Goal: Complete application form: Complete application form

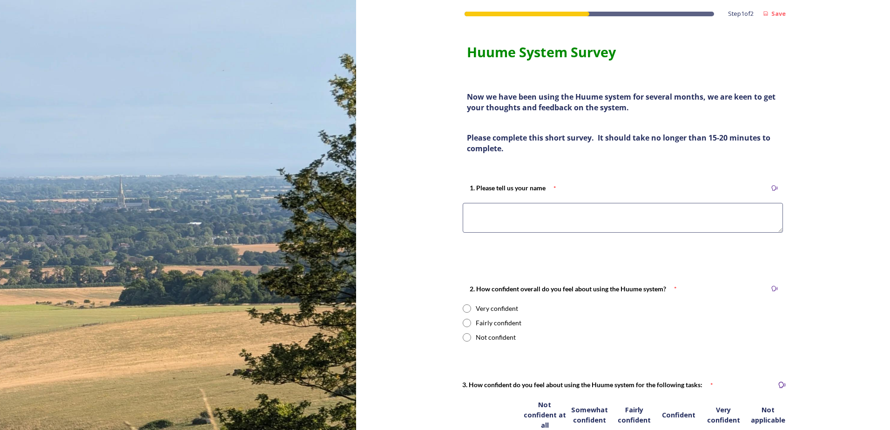
click at [496, 216] on textarea at bounding box center [623, 218] width 320 height 30
type textarea "[PERSON_NAME]"
click at [464, 322] on input "radio" at bounding box center [467, 323] width 8 height 8
radio input "true"
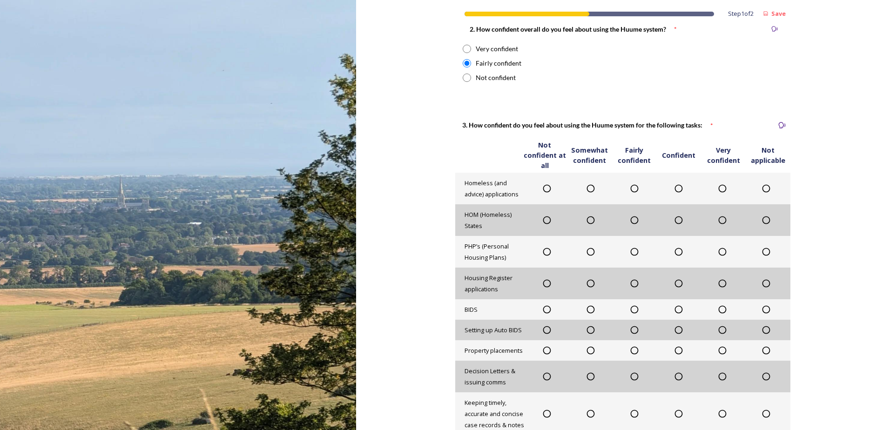
scroll to position [279, 0]
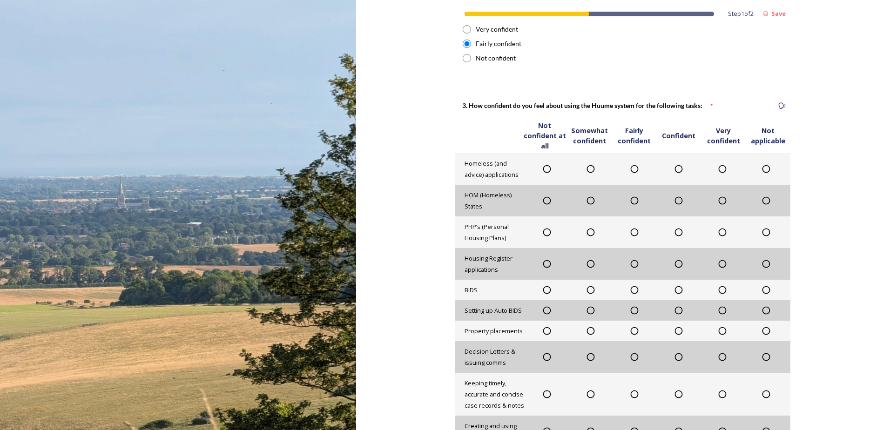
click at [631, 168] on icon at bounding box center [634, 168] width 9 height 9
click at [763, 200] on icon at bounding box center [765, 200] width 9 height 9
click at [630, 233] on icon at bounding box center [634, 232] width 9 height 9
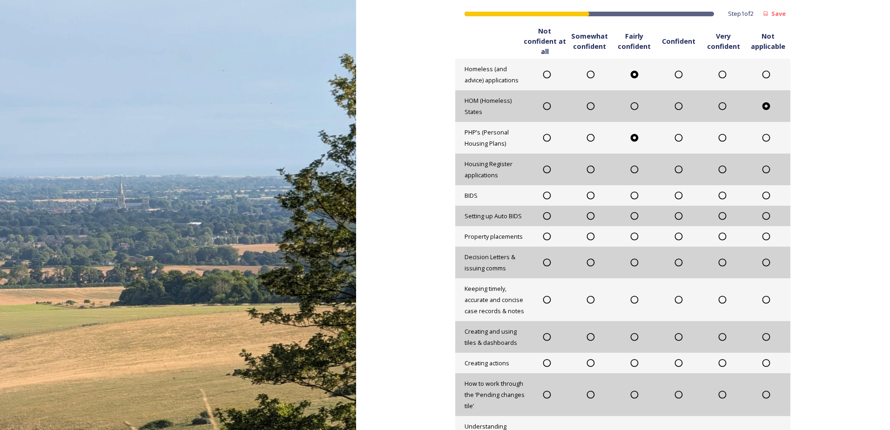
scroll to position [419, 0]
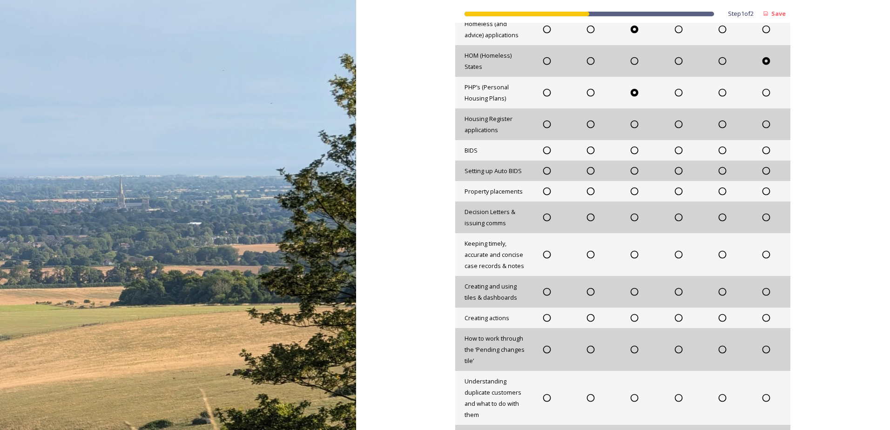
click at [761, 126] on icon at bounding box center [765, 124] width 9 height 9
click at [764, 149] on icon at bounding box center [765, 150] width 9 height 9
click at [761, 169] on icon at bounding box center [765, 170] width 9 height 9
click at [762, 191] on icon at bounding box center [765, 191] width 9 height 9
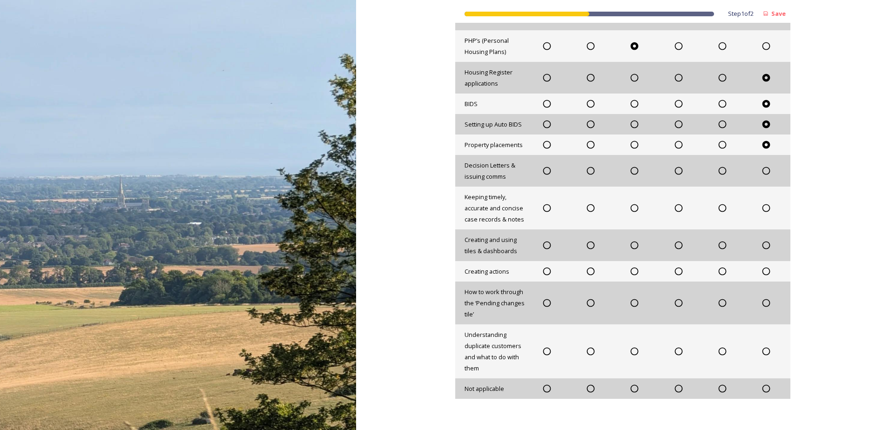
click at [630, 170] on icon at bounding box center [634, 170] width 9 height 9
click at [634, 208] on icon at bounding box center [635, 208] width 8 height 8
click at [631, 207] on icon at bounding box center [634, 207] width 9 height 9
click at [590, 207] on icon at bounding box center [590, 207] width 9 height 9
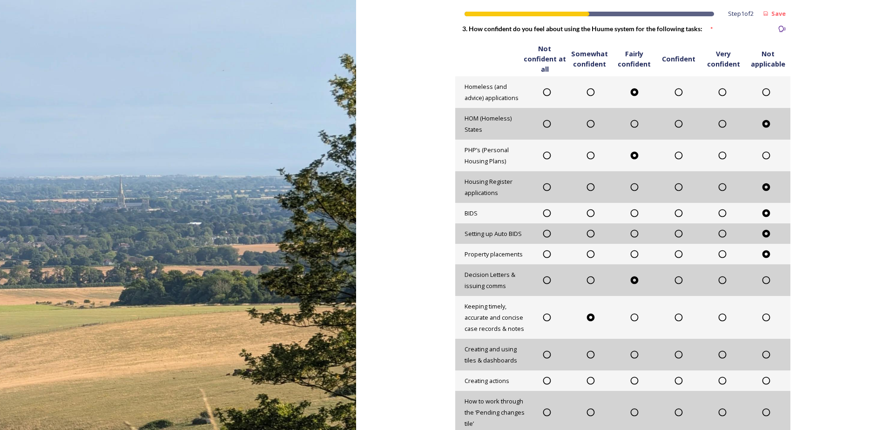
scroll to position [372, 0]
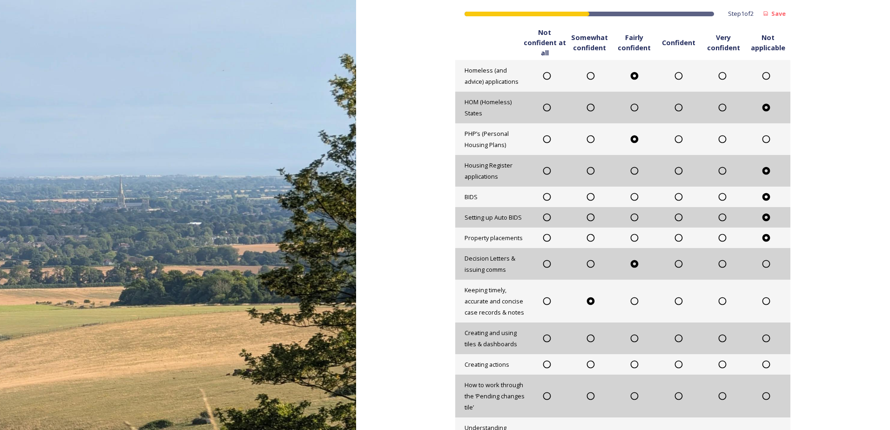
click at [675, 301] on icon at bounding box center [678, 300] width 9 height 9
click at [547, 335] on icon at bounding box center [546, 338] width 9 height 9
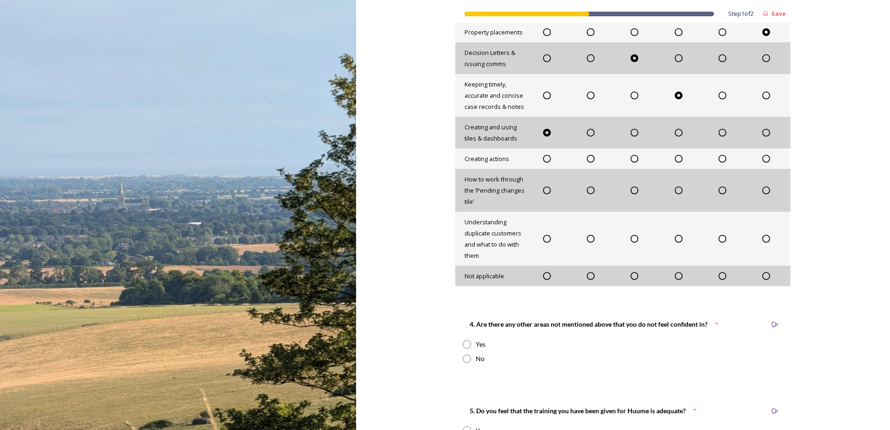
scroll to position [605, 0]
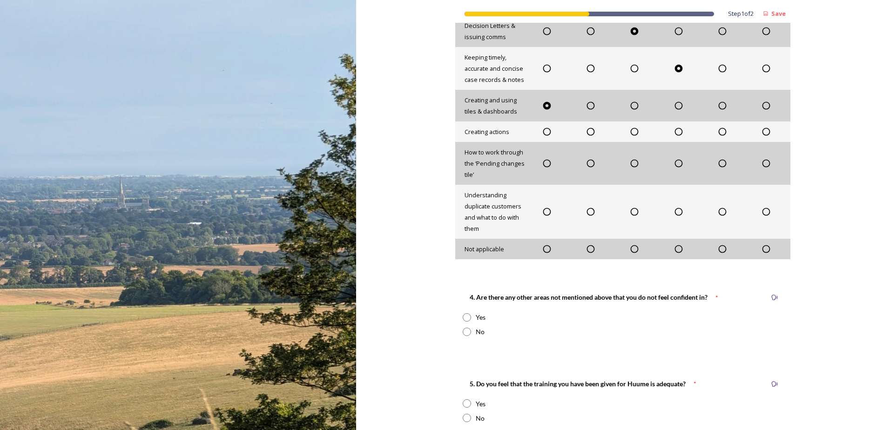
click at [675, 130] on icon at bounding box center [678, 131] width 9 height 9
click at [542, 163] on icon at bounding box center [546, 163] width 9 height 9
click at [630, 212] on icon at bounding box center [634, 211] width 9 height 9
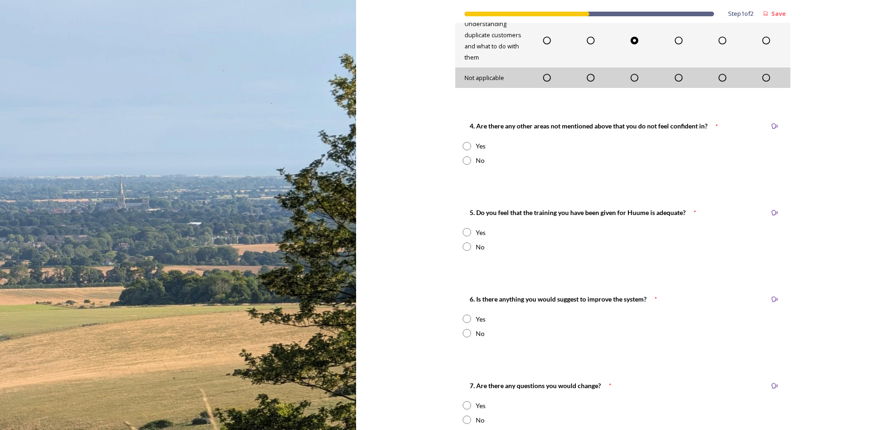
scroll to position [791, 0]
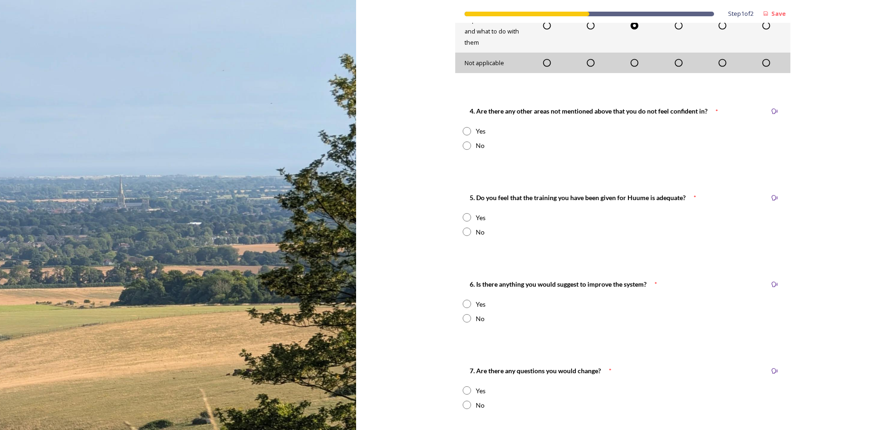
click at [463, 130] on input "radio" at bounding box center [467, 131] width 8 height 8
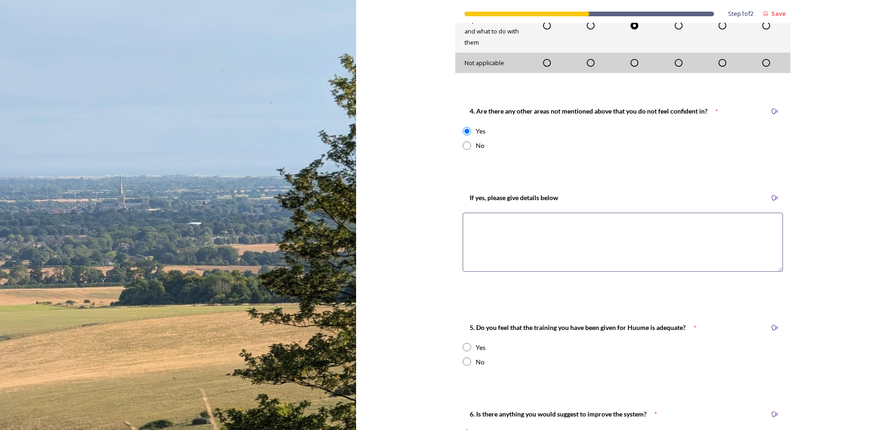
click at [492, 222] on textarea at bounding box center [623, 242] width 320 height 59
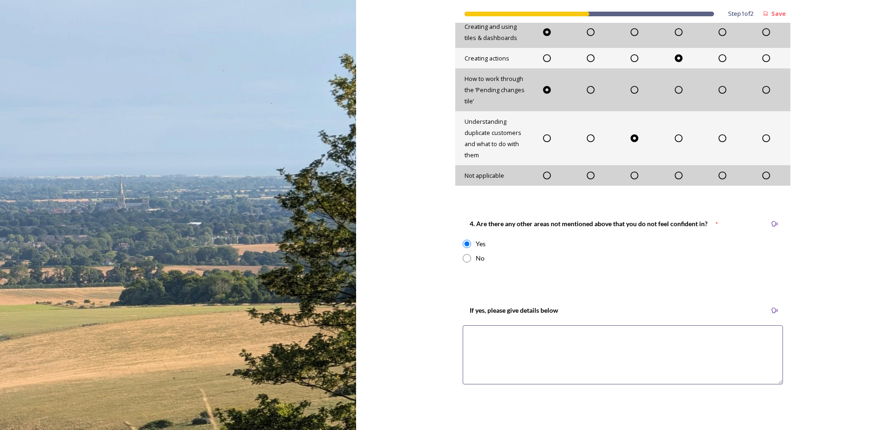
scroll to position [698, 0]
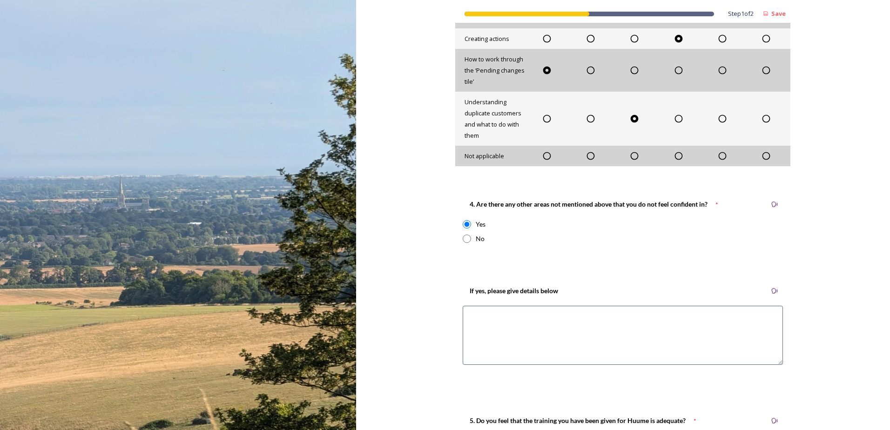
click at [497, 224] on div "Yes" at bounding box center [623, 224] width 320 height 10
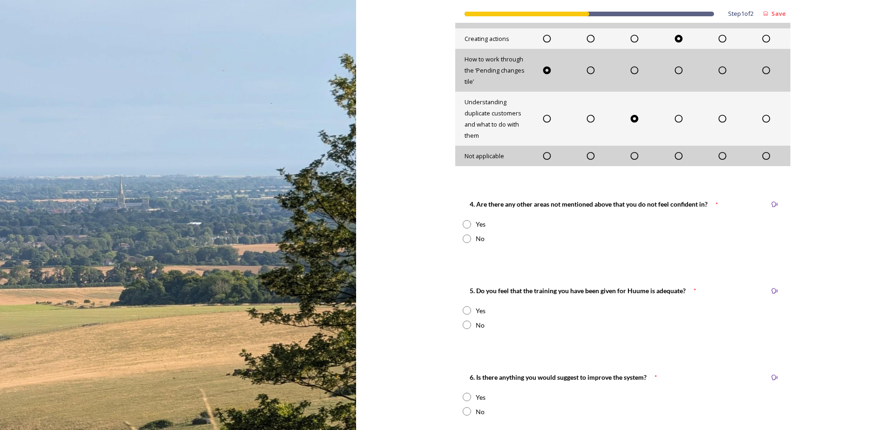
click at [464, 225] on input "radio" at bounding box center [467, 224] width 8 height 8
radio input "true"
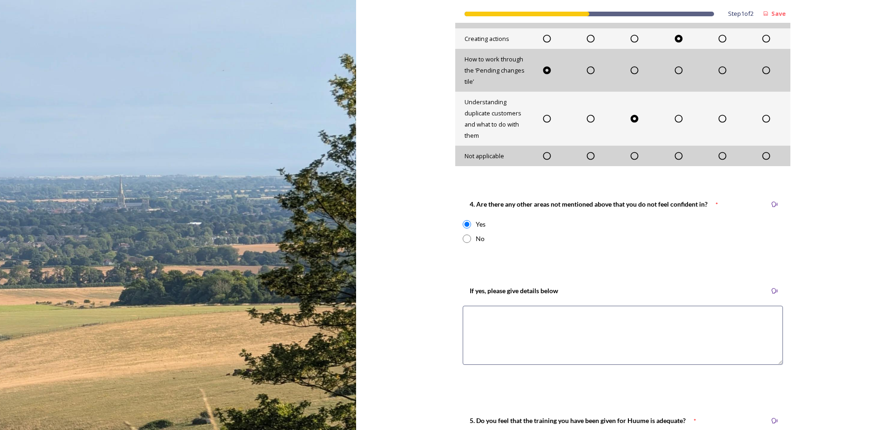
click at [477, 323] on textarea at bounding box center [623, 335] width 320 height 59
drag, startPoint x: 672, startPoint y: 388, endPoint x: 650, endPoint y: 383, distance: 22.7
click at [672, 388] on div "Step 1 of 2 Save Huume System Survey Now we have been using the Huume system fo…" at bounding box center [622, 183] width 335 height 1762
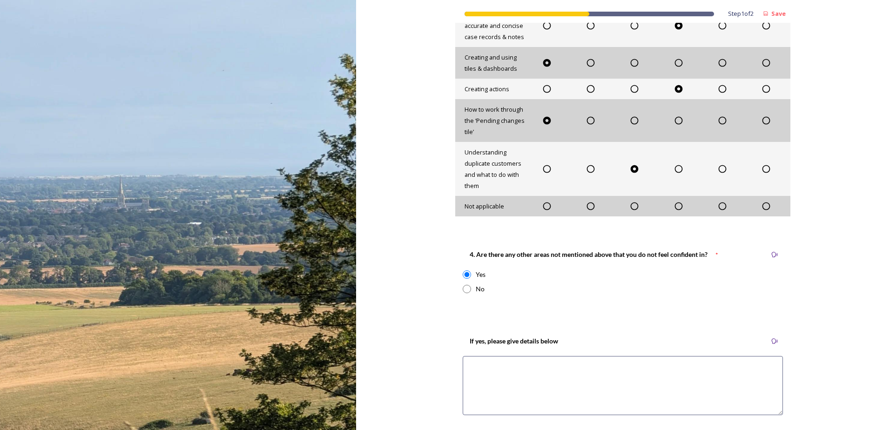
scroll to position [651, 0]
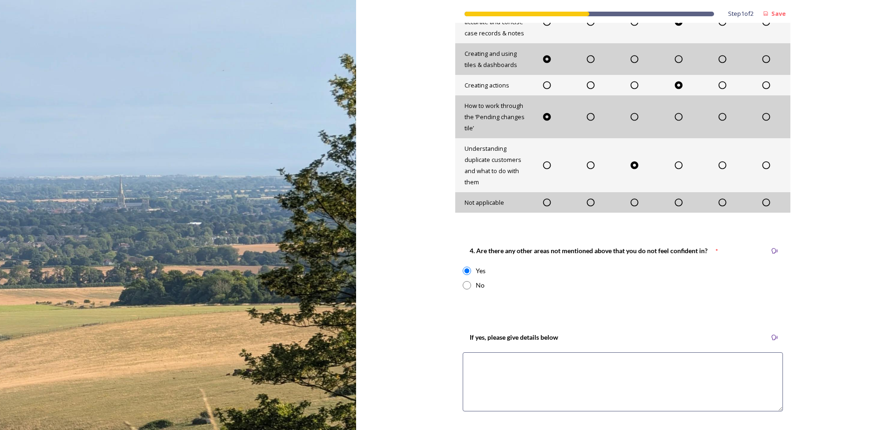
drag, startPoint x: 501, startPoint y: 367, endPoint x: 505, endPoint y: 370, distance: 5.3
click at [501, 368] on textarea at bounding box center [623, 381] width 320 height 59
type textarea "M"
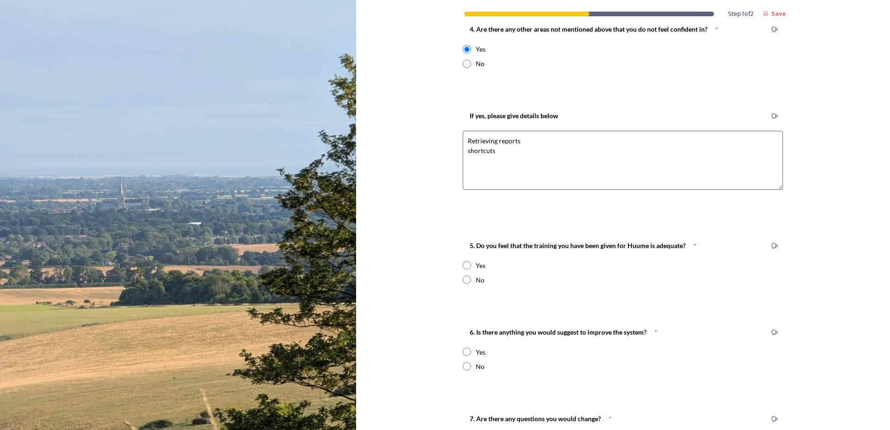
scroll to position [884, 0]
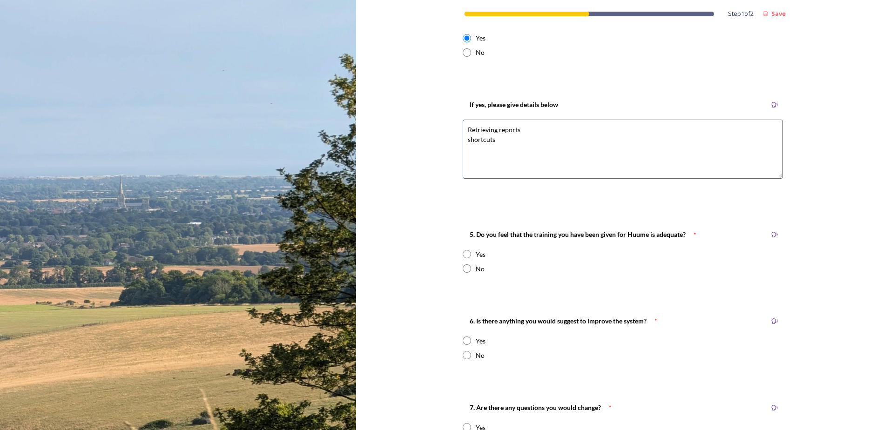
type textarea "Retrieving reports shortcuts"
click at [466, 269] on input "radio" at bounding box center [467, 268] width 8 height 8
radio input "true"
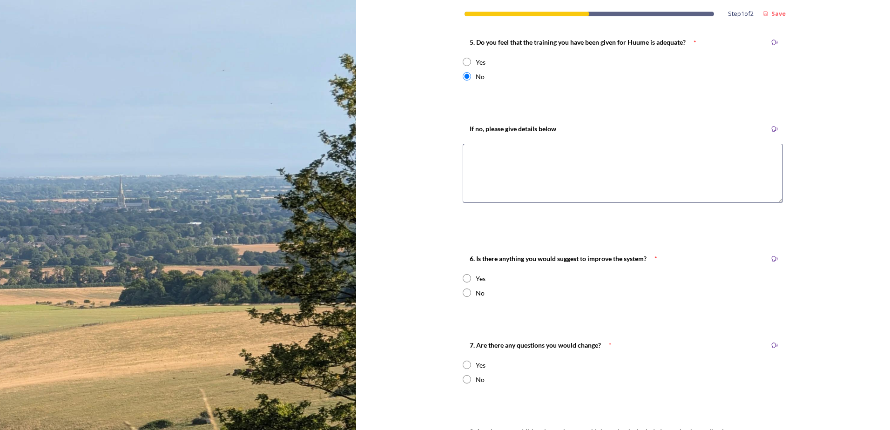
scroll to position [1117, 0]
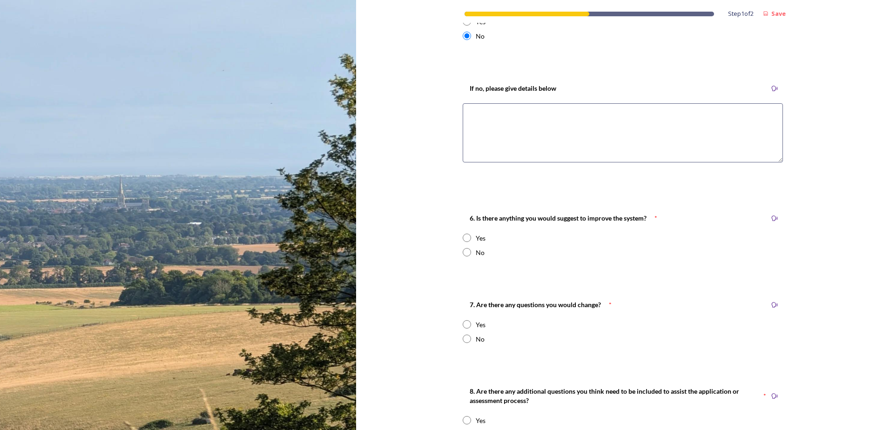
click at [488, 116] on textarea at bounding box center [623, 132] width 320 height 59
type textarea "Half a day only No fullow up training"
